Goal: Information Seeking & Learning: Learn about a topic

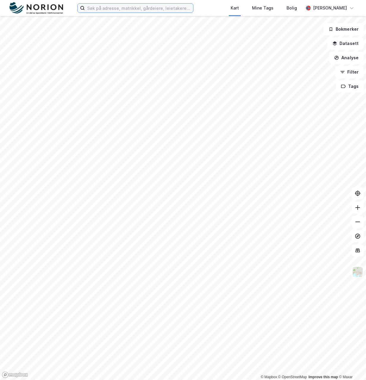
click at [138, 5] on input at bounding box center [139, 8] width 108 height 9
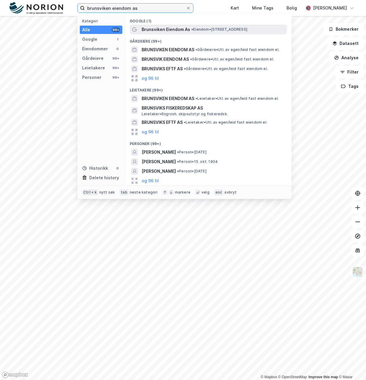
type input "brunsviken eiendom as"
click at [173, 29] on span "Brunsviken Eiendom As" at bounding box center [166, 29] width 49 height 7
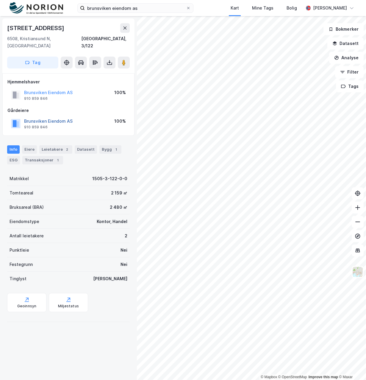
click at [0, 0] on button "Brunsviken Eiendom AS" at bounding box center [0, 0] width 0 height 0
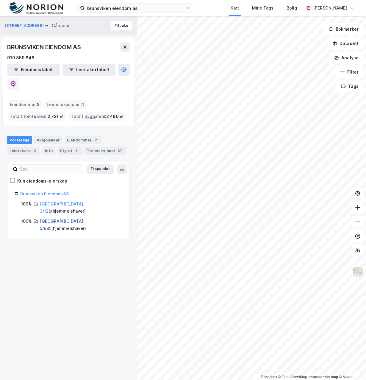
click at [55, 219] on link "[GEOGRAPHIC_DATA], 5/985" at bounding box center [62, 225] width 45 height 12
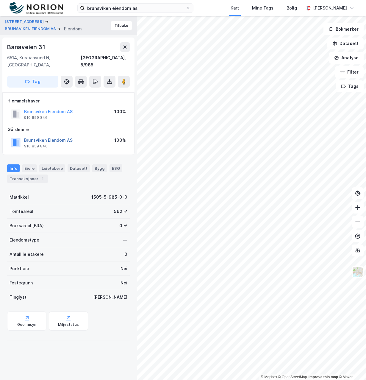
click at [0, 0] on button "Brunsviken Eiendom AS" at bounding box center [0, 0] width 0 height 0
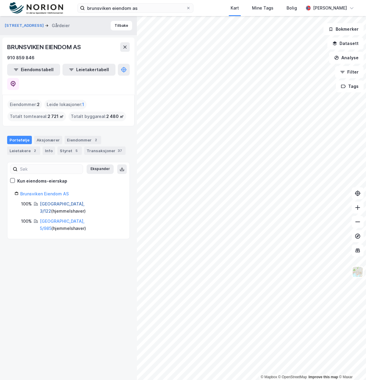
click at [56, 201] on link "[GEOGRAPHIC_DATA], 3/122" at bounding box center [62, 207] width 45 height 12
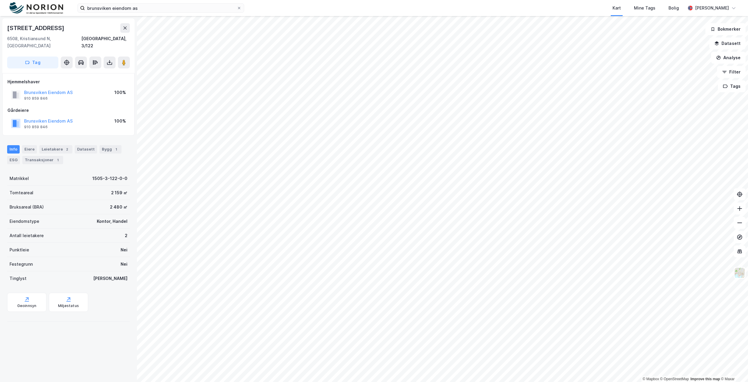
click at [42, 118] on div "Brunsviken Eiendom AS" at bounding box center [48, 121] width 49 height 7
click at [0, 0] on button "Brunsviken Eiendom AS" at bounding box center [0, 0] width 0 height 0
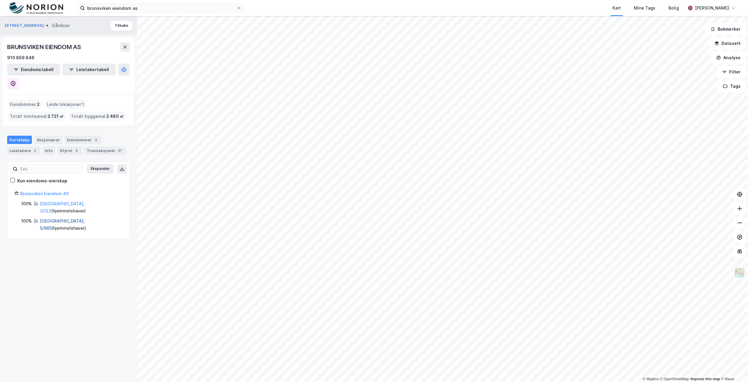
click at [54, 219] on link "[GEOGRAPHIC_DATA], 5/985" at bounding box center [62, 225] width 45 height 12
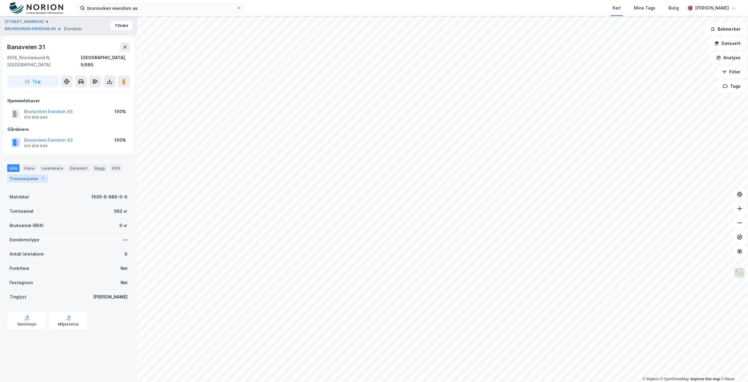
drag, startPoint x: 46, startPoint y: 171, endPoint x: 43, endPoint y: 170, distance: 3.9
click at [46, 171] on div "Info [PERSON_NAME] Datasett Bygg ESG Transaksjoner 1" at bounding box center [68, 173] width 123 height 18
click at [42, 176] on div "1" at bounding box center [43, 179] width 6 height 6
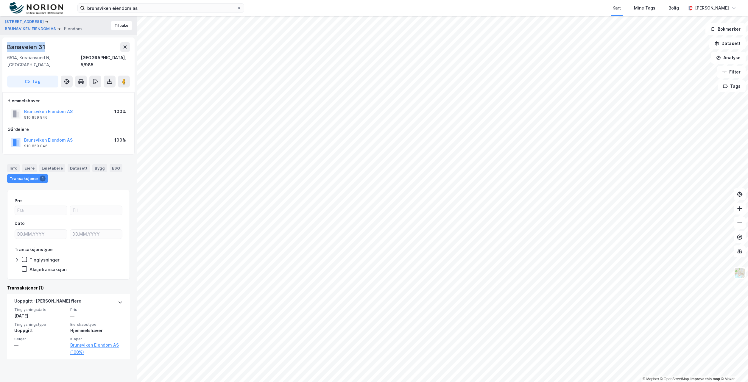
drag, startPoint x: 58, startPoint y: 49, endPoint x: 1, endPoint y: 40, distance: 57.3
click at [1, 40] on div "Storgata 34 BRUNSVIKEN EIENDOM AS [PERSON_NAME] 31 6514, [GEOGRAPHIC_DATA] N, […" at bounding box center [68, 199] width 137 height 366
copy div "Banaveien 31"
click at [15, 164] on div "Info" at bounding box center [13, 168] width 13 height 8
